Goal: Information Seeking & Learning: Learn about a topic

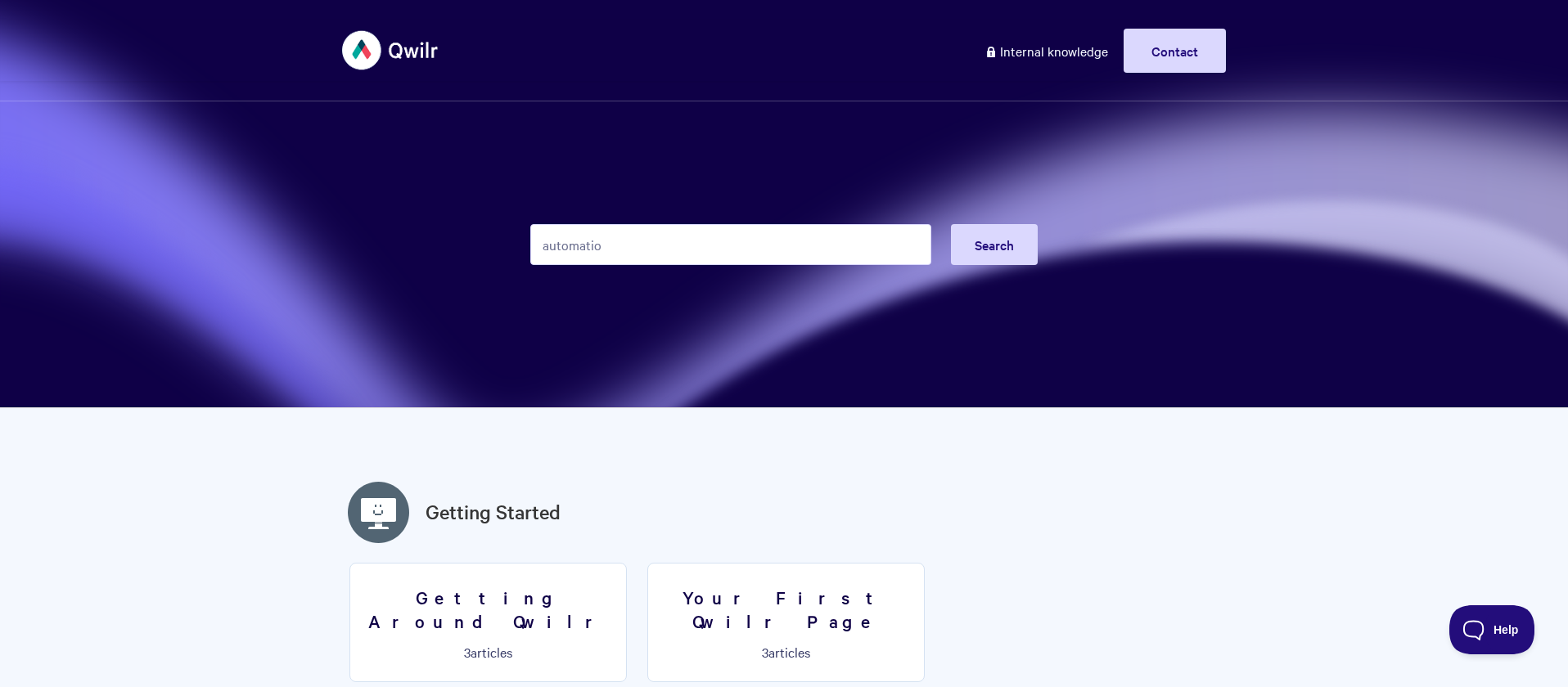
type input "automation"
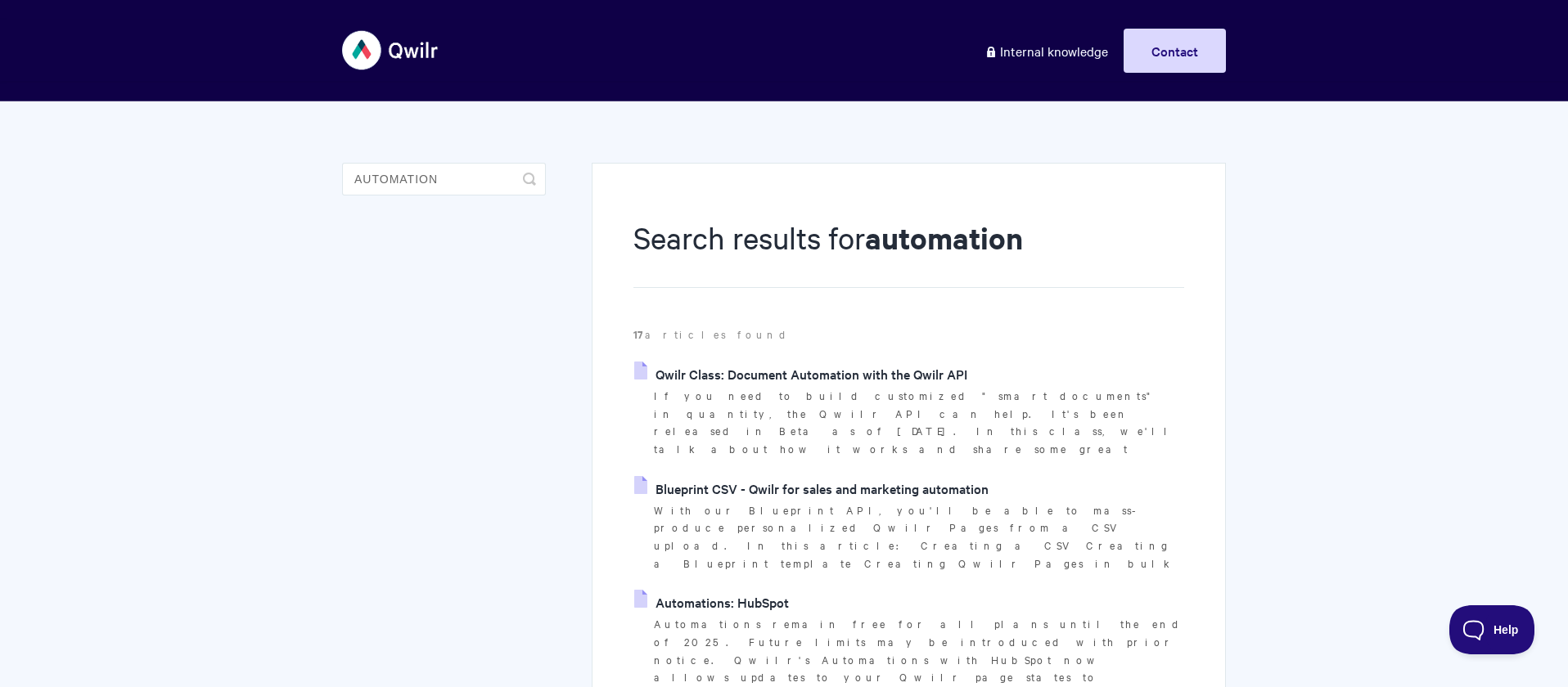
click at [718, 590] on link "Automations: HubSpot" at bounding box center [711, 601] width 154 height 25
